Goal: Manage account settings

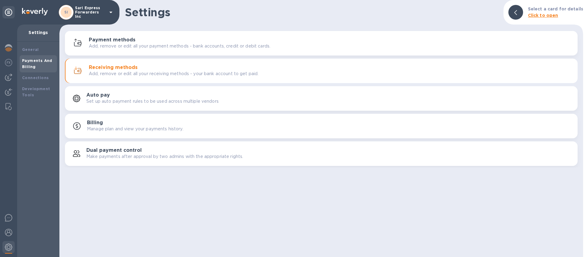
click at [86, 13] on p "Sari Express Forwarders Inc" at bounding box center [90, 12] width 31 height 13
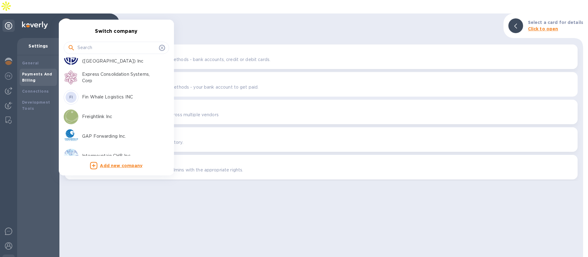
scroll to position [43, 0]
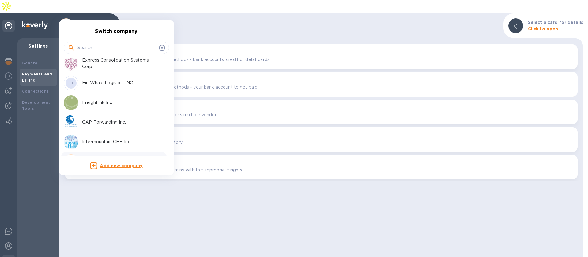
click at [93, 121] on p "GAP Forwarding Inc." at bounding box center [120, 122] width 77 height 6
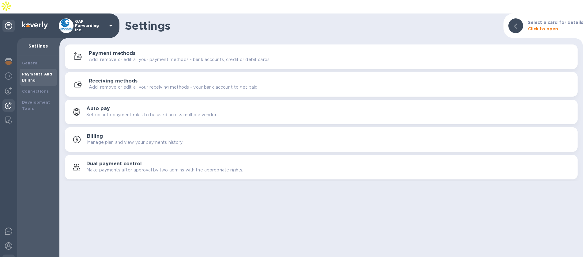
click at [6, 102] on img at bounding box center [8, 105] width 7 height 7
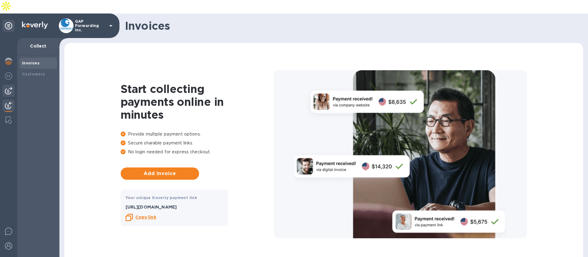
click at [9, 87] on img at bounding box center [8, 90] width 7 height 7
